Goal: Information Seeking & Learning: Learn about a topic

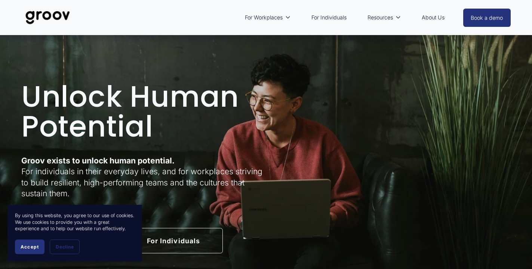
click at [38, 245] on span "Accept" at bounding box center [30, 247] width 18 height 6
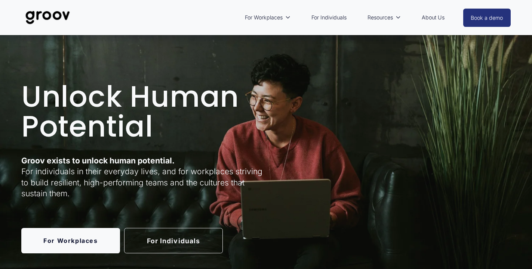
click at [161, 241] on link "For Individuals" at bounding box center [173, 240] width 99 height 25
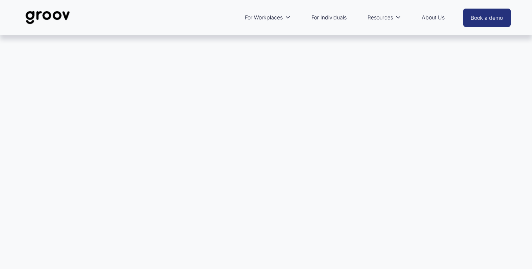
click at [264, 108] on div at bounding box center [266, 165] width 532 height 260
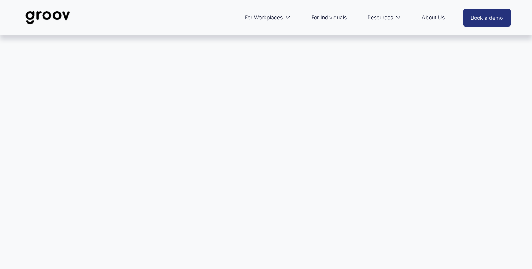
click at [321, 18] on link "For Individuals" at bounding box center [328, 17] width 43 height 17
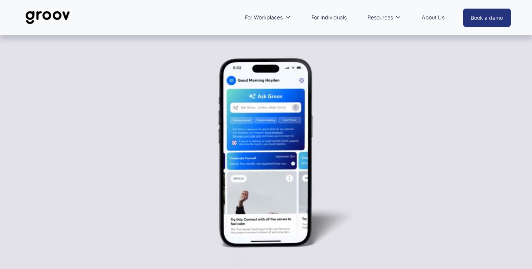
click at [273, 114] on div at bounding box center [266, 165] width 532 height 260
